Goal: Task Accomplishment & Management: Use online tool/utility

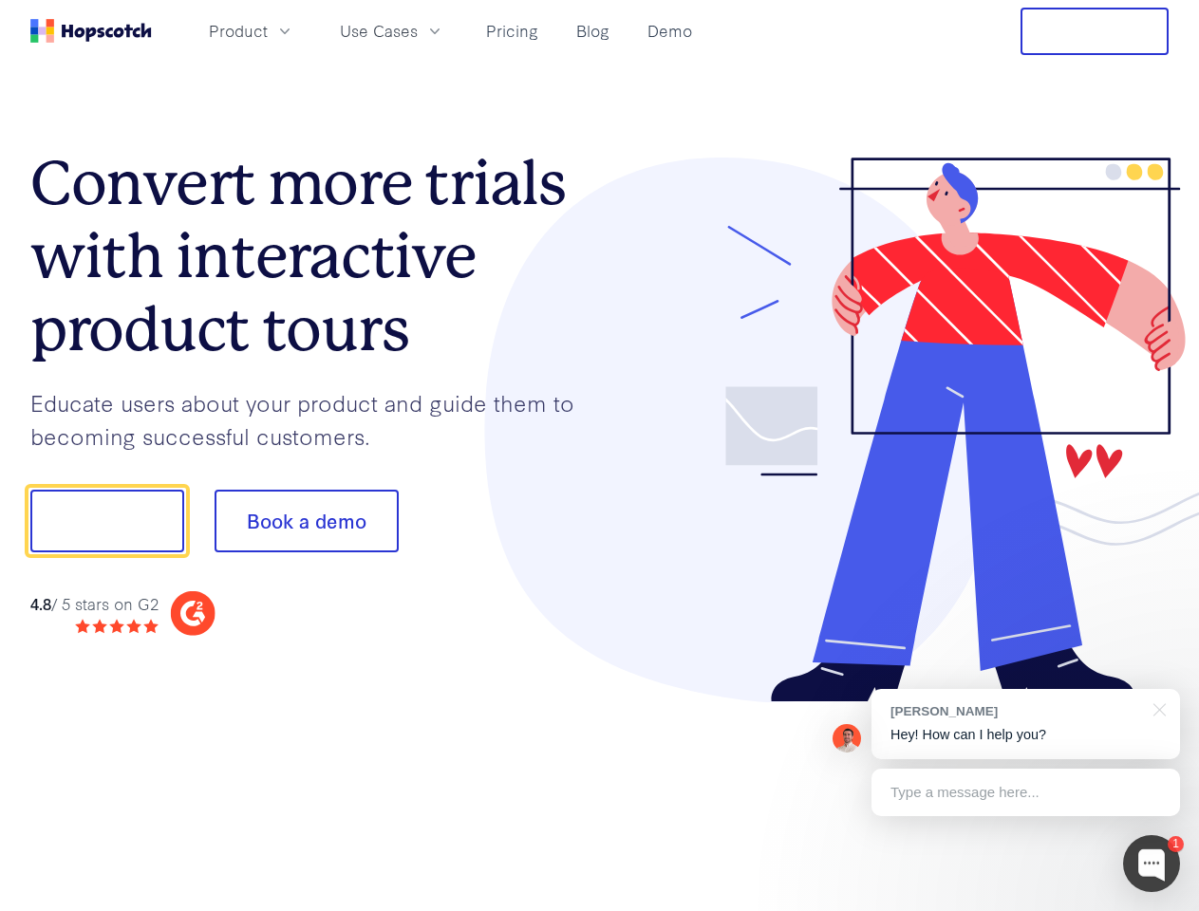
click at [600, 456] on div at bounding box center [885, 431] width 570 height 546
click at [268, 30] on span "Product" at bounding box center [238, 31] width 59 height 24
click at [418, 30] on span "Use Cases" at bounding box center [379, 31] width 78 height 24
click at [1094, 31] on button "Free Trial" at bounding box center [1094, 31] width 148 height 47
click at [106, 521] on button "Show me!" at bounding box center [107, 521] width 154 height 63
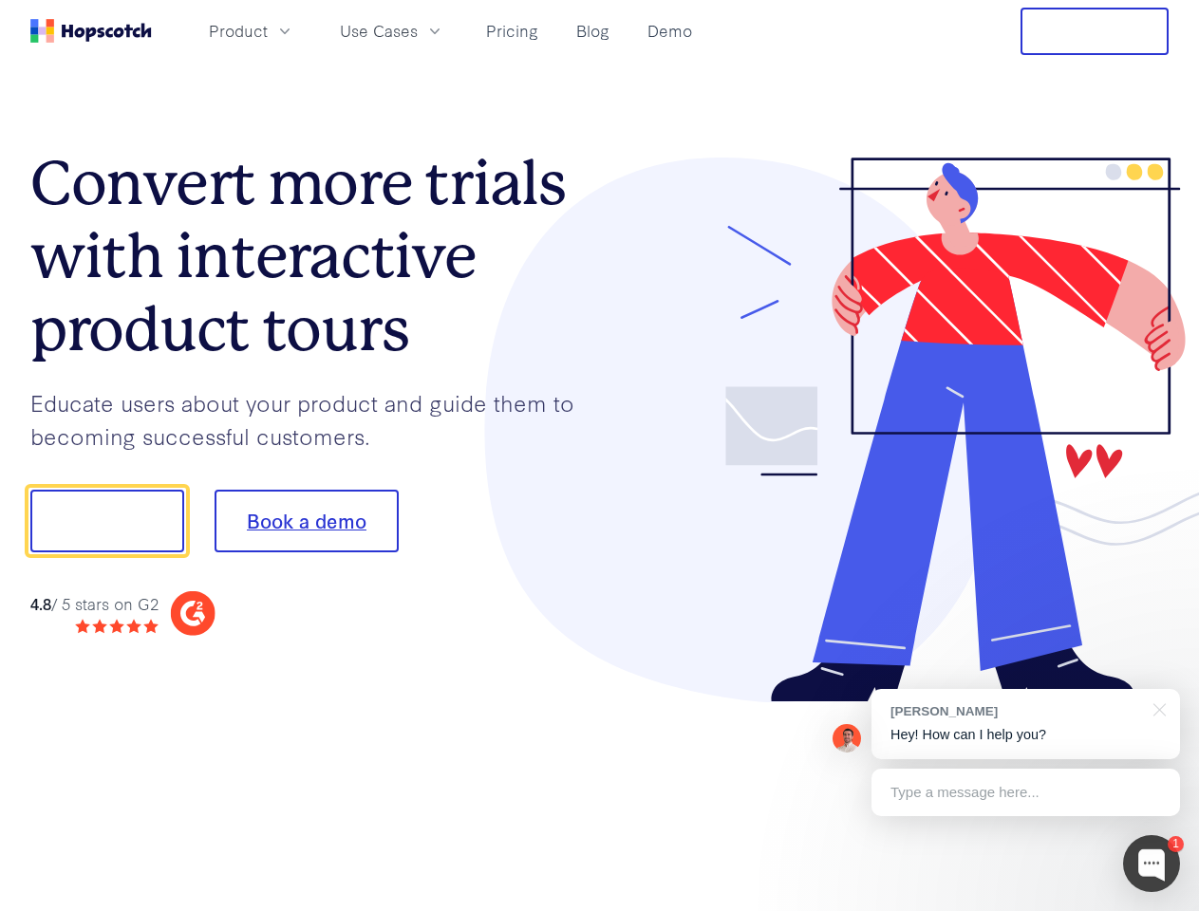
click at [306, 521] on button "Book a demo" at bounding box center [307, 521] width 184 height 63
click at [1151, 864] on div at bounding box center [1151, 863] width 57 height 57
click at [1025, 724] on div "[PERSON_NAME] Hey! How can I help you?" at bounding box center [1025, 724] width 309 height 70
click at [1156, 708] on div at bounding box center [1002, 518] width 356 height 633
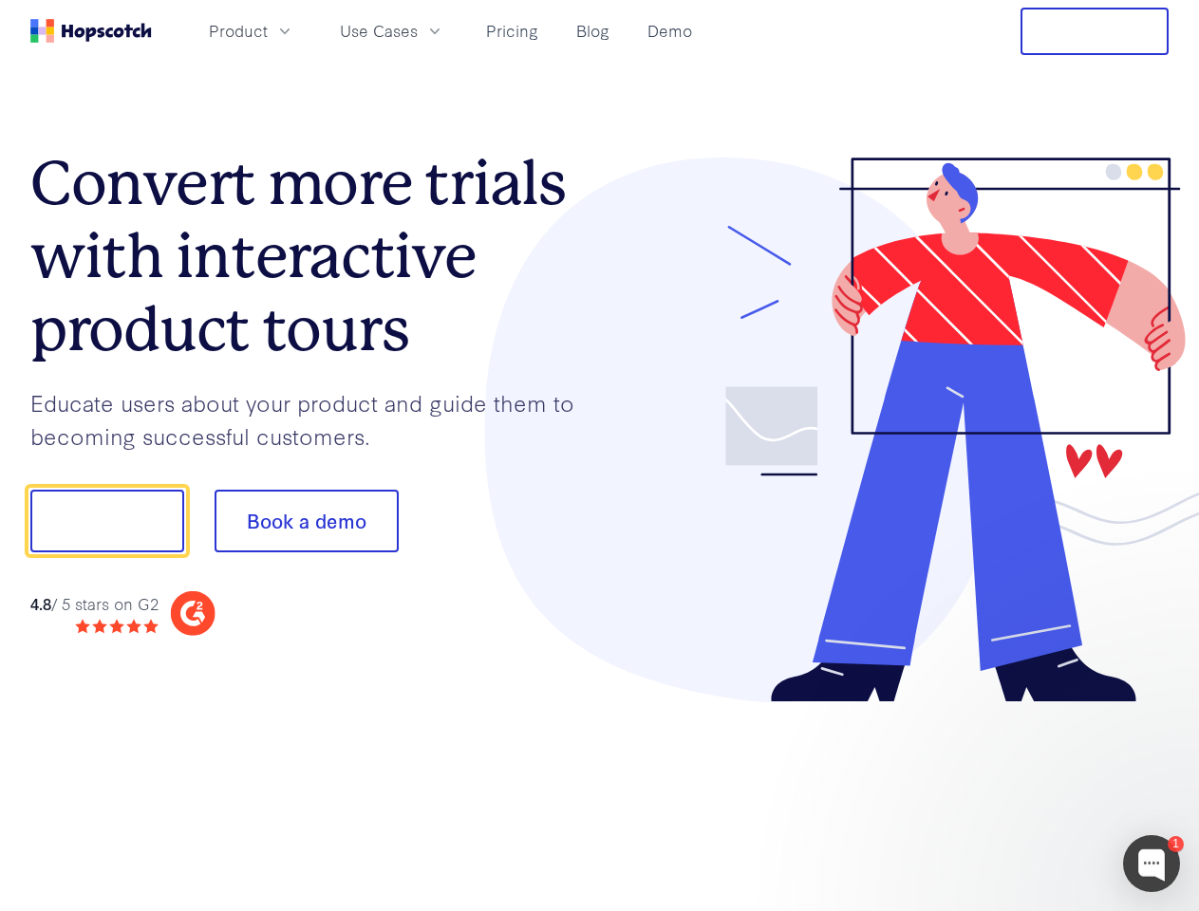
click at [1025, 793] on div at bounding box center [1002, 646] width 356 height 379
